Goal: Task Accomplishment & Management: Use online tool/utility

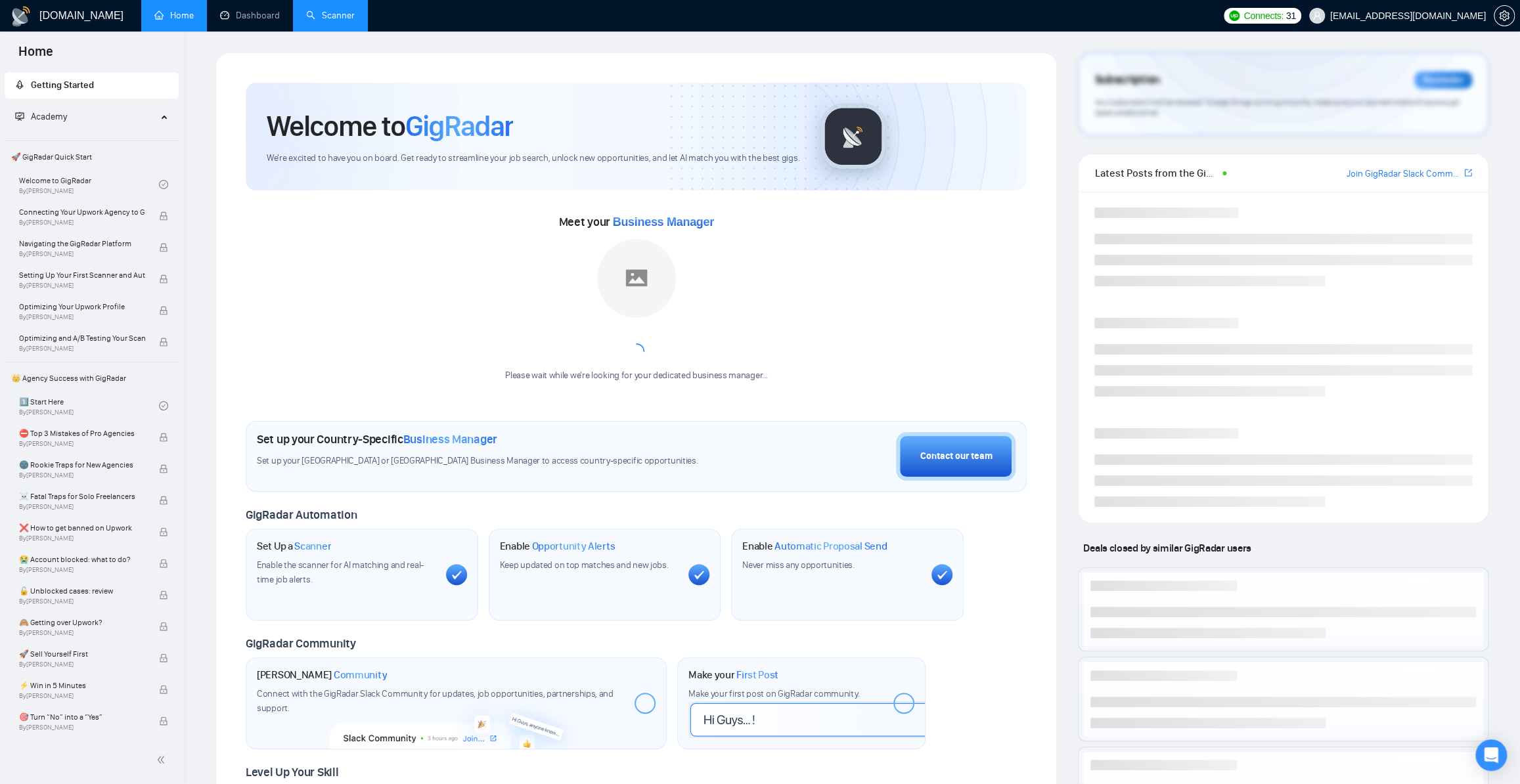
click at [332, 13] on link "Scanner" at bounding box center [330, 15] width 48 height 11
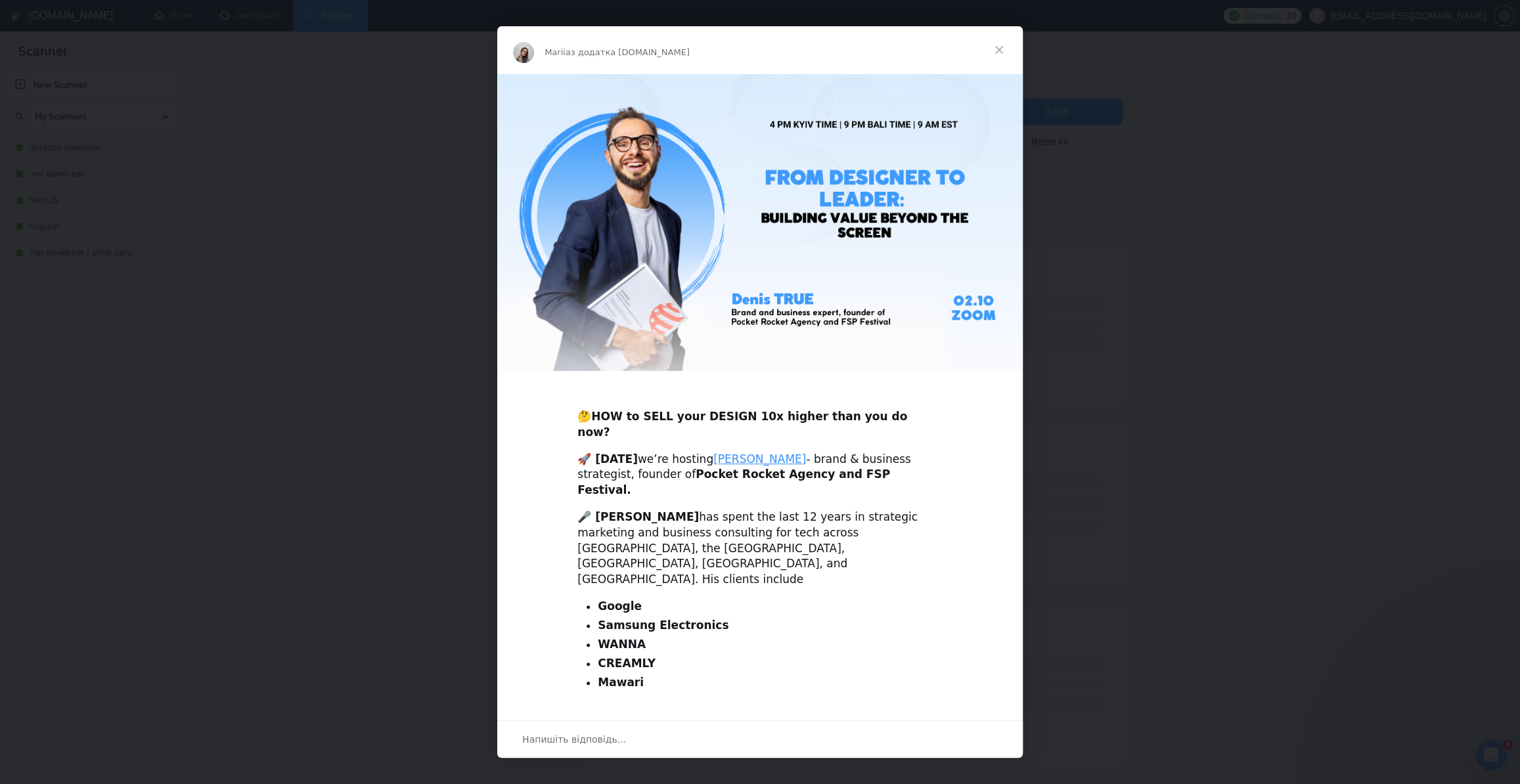
click at [998, 53] on span "Закрити" at bounding box center [999, 49] width 48 height 48
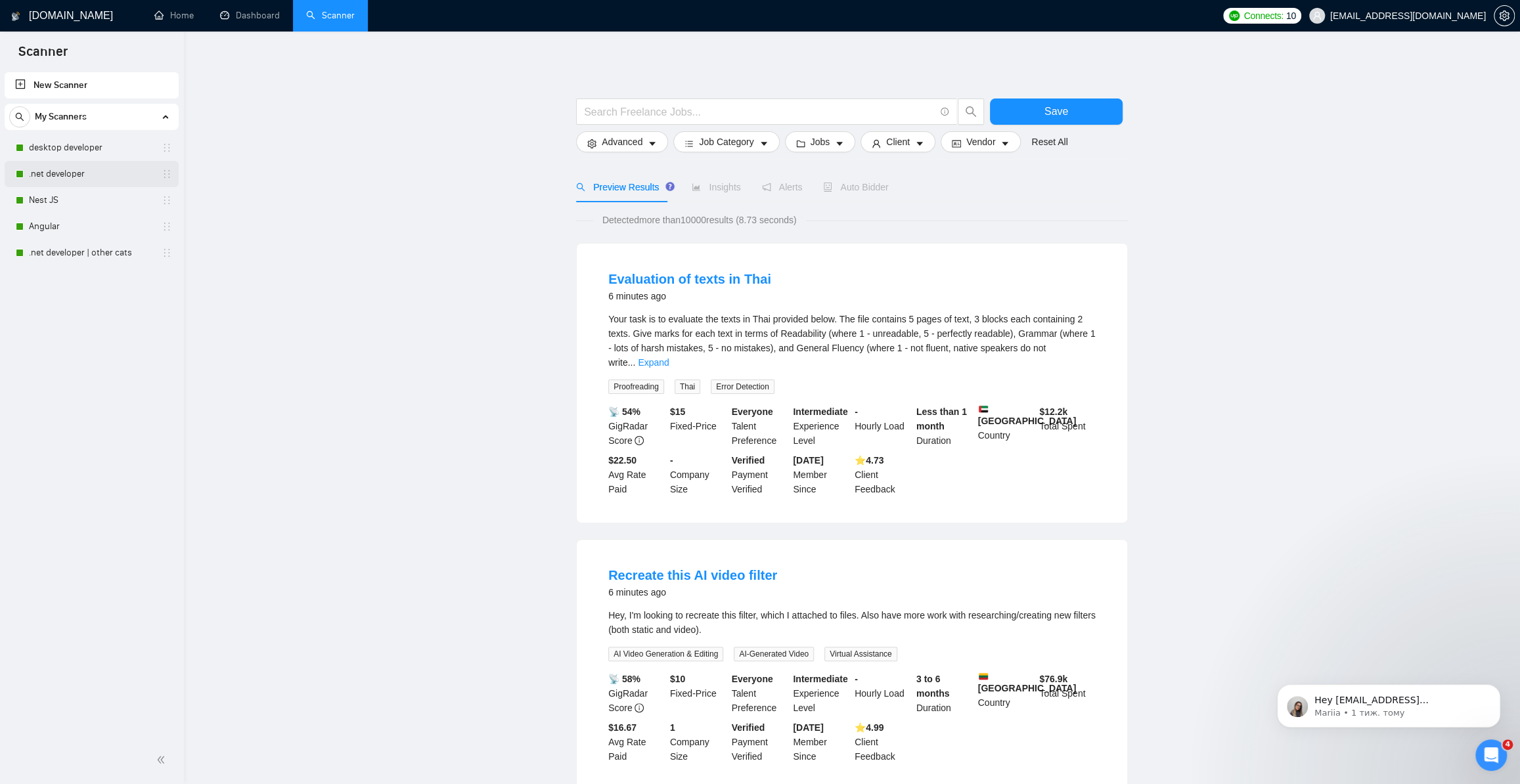
click at [58, 173] on link ".net developer" at bounding box center [91, 173] width 125 height 26
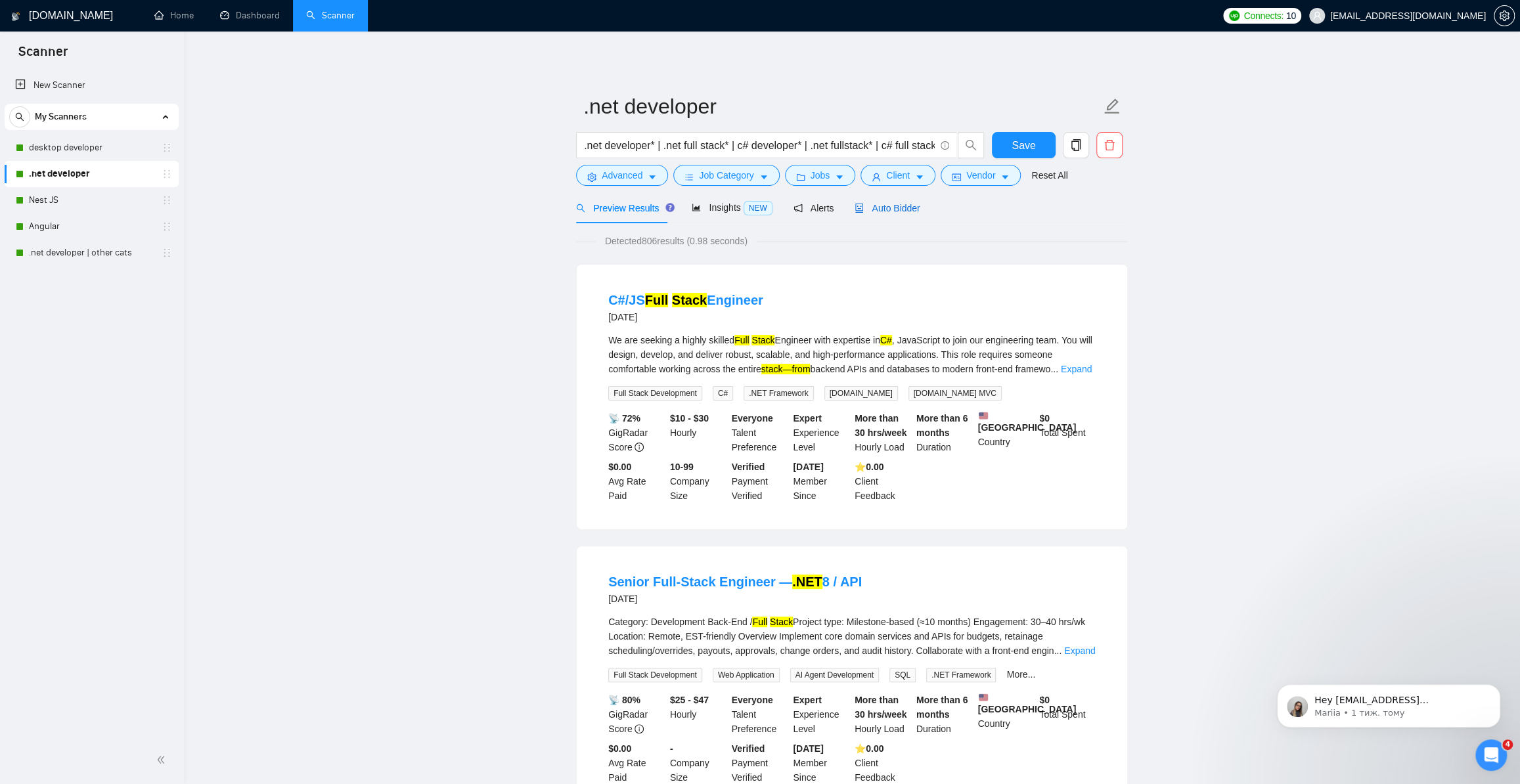
click at [868, 210] on span "Auto Bidder" at bounding box center [887, 208] width 65 height 11
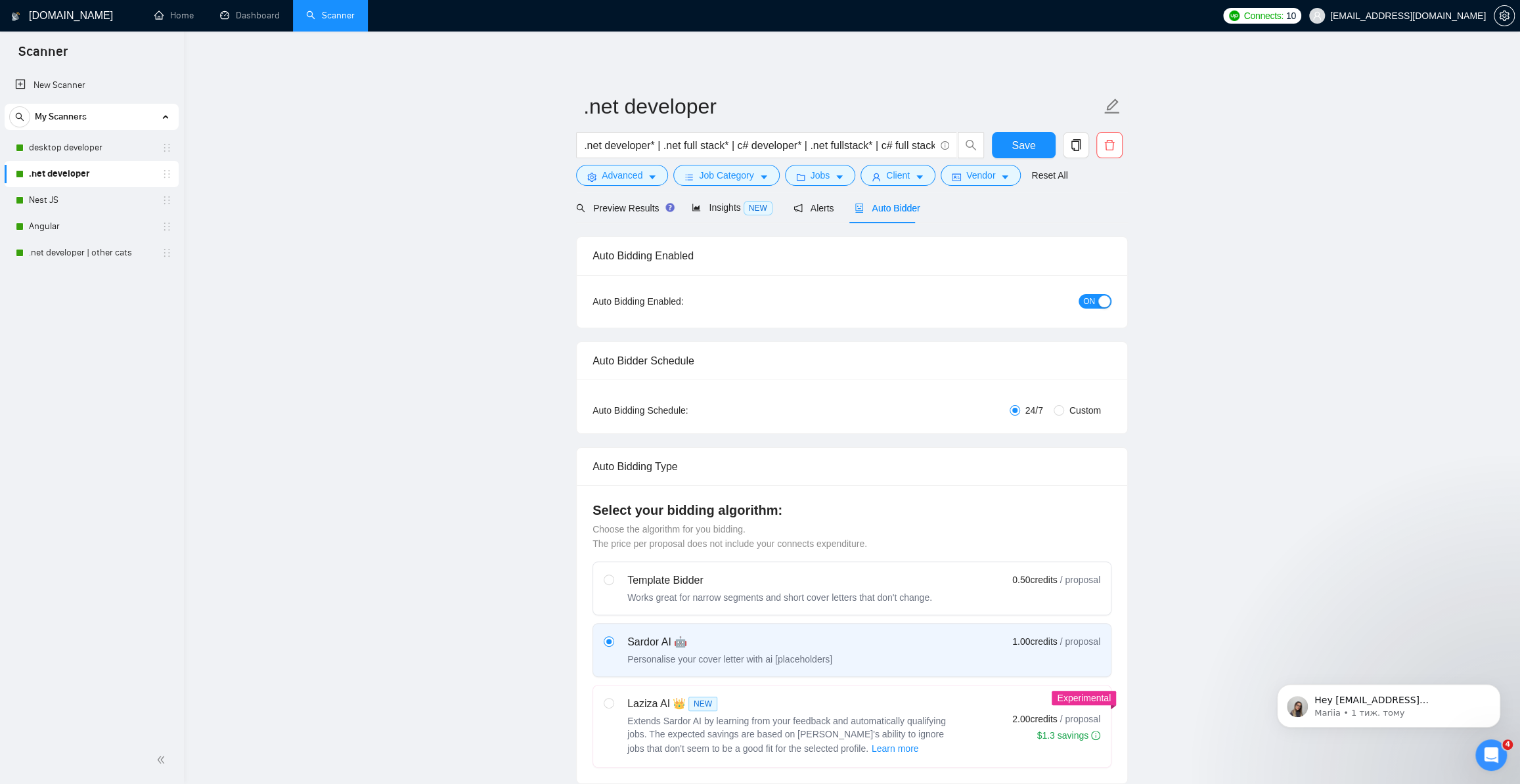
checkbox input "true"
click at [627, 180] on span "Advanced" at bounding box center [622, 175] width 40 height 14
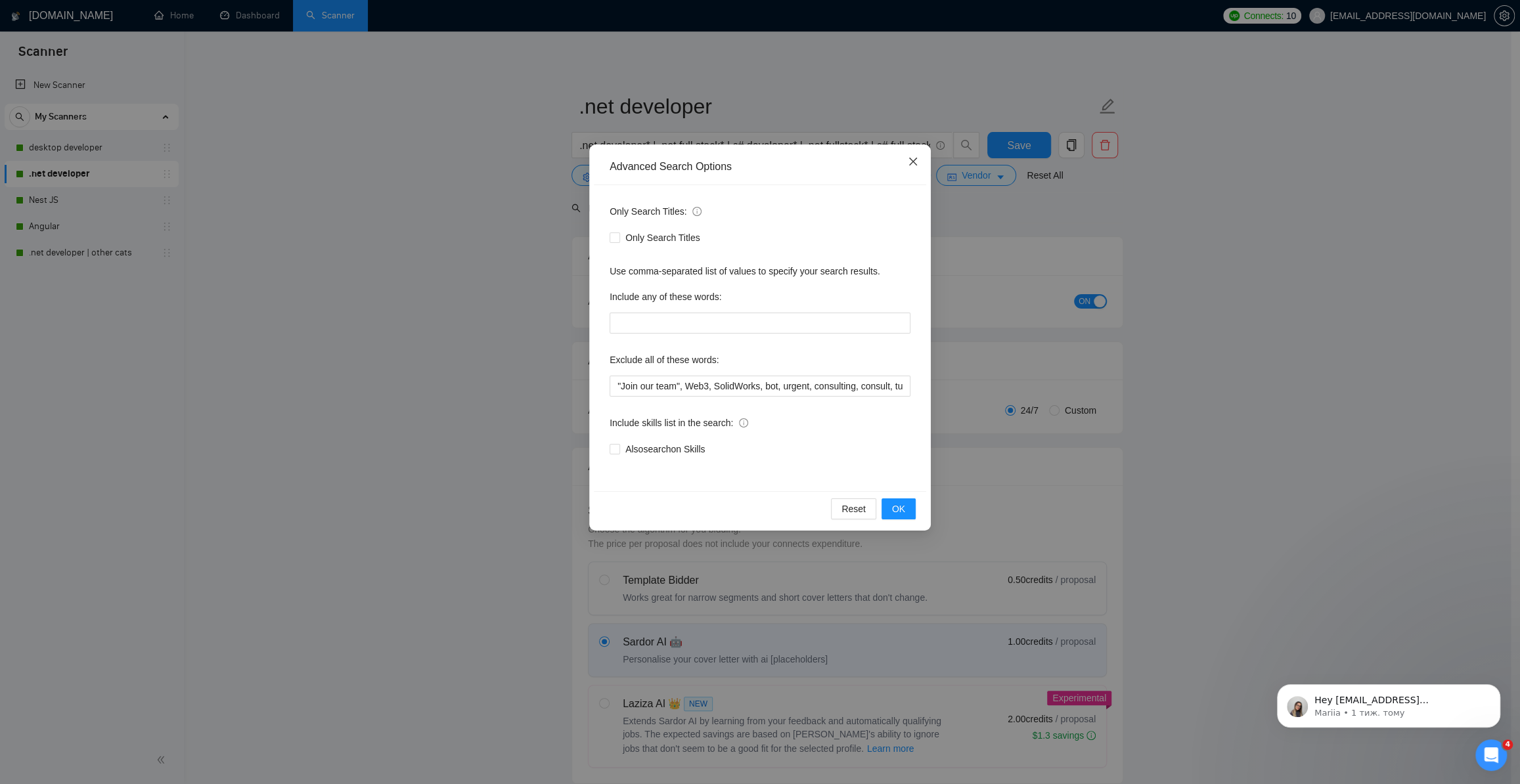
click at [911, 163] on icon "close" at bounding box center [913, 161] width 11 height 11
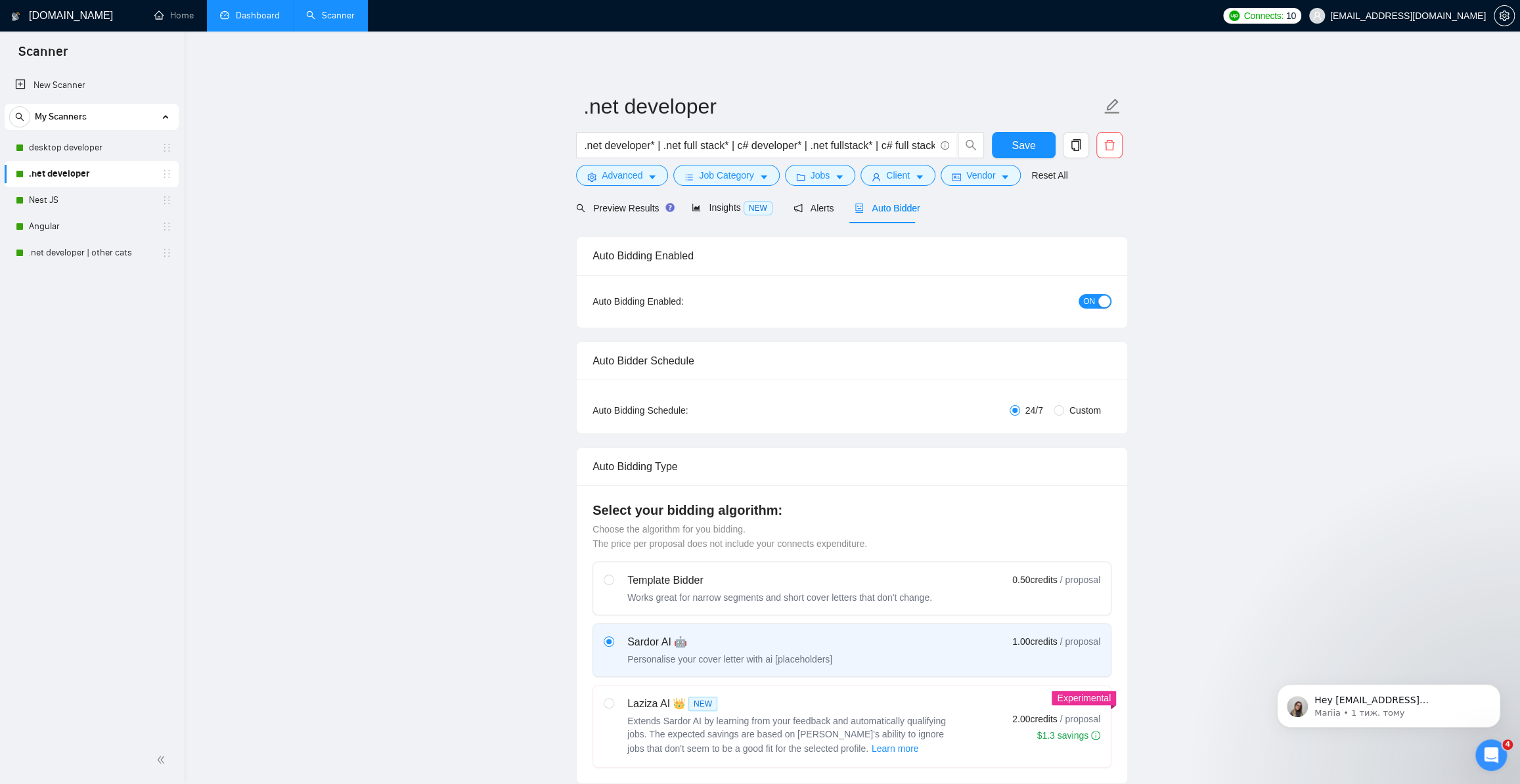
click at [257, 13] on link "Dashboard" at bounding box center [249, 15] width 60 height 11
